Goal: Check status: Check status

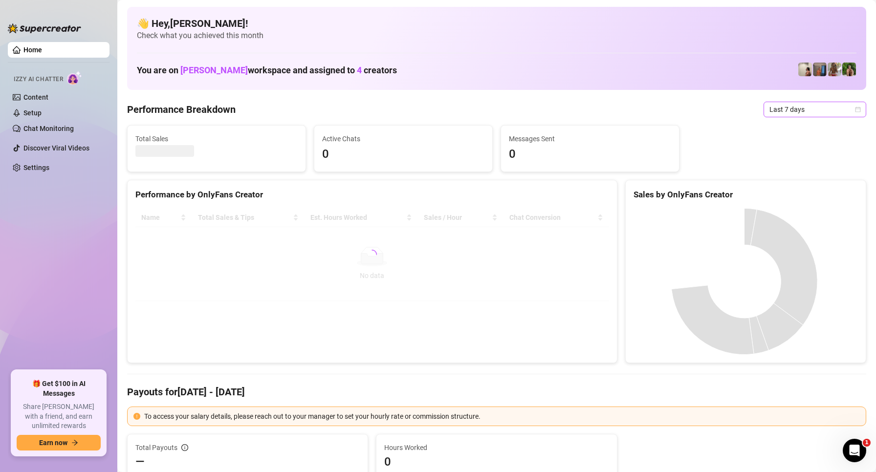
click at [777, 110] on span "Last 7 days" at bounding box center [815, 109] width 91 height 15
click at [784, 191] on div "Custom date" at bounding box center [806, 191] width 87 height 11
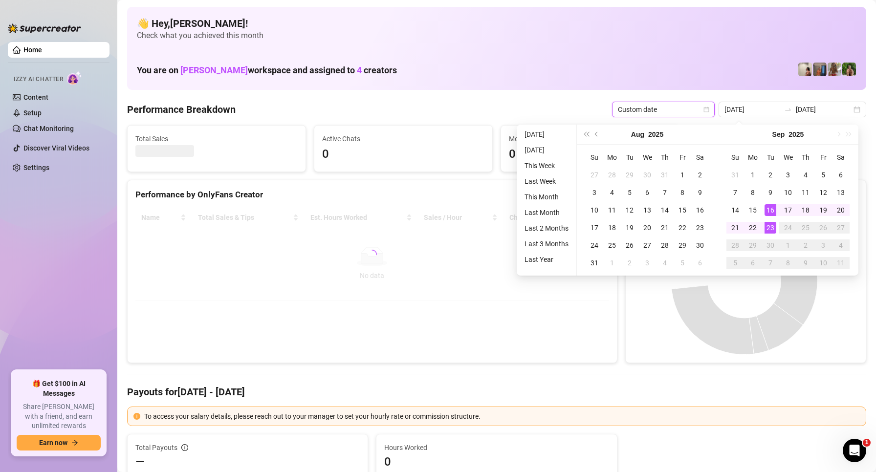
type input "[DATE]"
click at [773, 226] on div "23" at bounding box center [771, 228] width 12 height 12
type input "[DATE]"
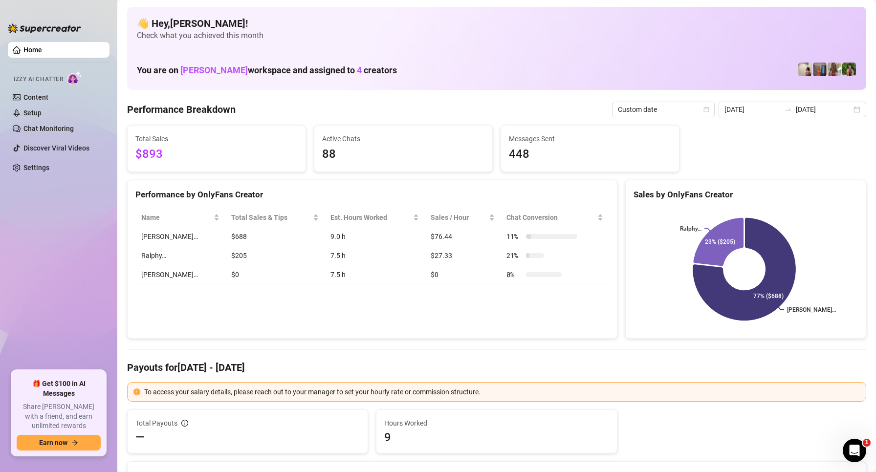
click at [308, 320] on div "Performance by OnlyFans Creator Name Total Sales & Tips Est. Hours Worked Sales…" at bounding box center [372, 259] width 490 height 159
drag, startPoint x: 384, startPoint y: 314, endPoint x: 386, endPoint y: 309, distance: 5.7
click at [384, 315] on div "Performance by OnlyFans Creator Name Total Sales & Tips Est. Hours Worked Sales…" at bounding box center [372, 259] width 490 height 159
click at [379, 306] on div "Performance by OnlyFans Creator Name Total Sales & Tips Est. Hours Worked Sales…" at bounding box center [372, 259] width 490 height 159
